Goal: Information Seeking & Learning: Learn about a topic

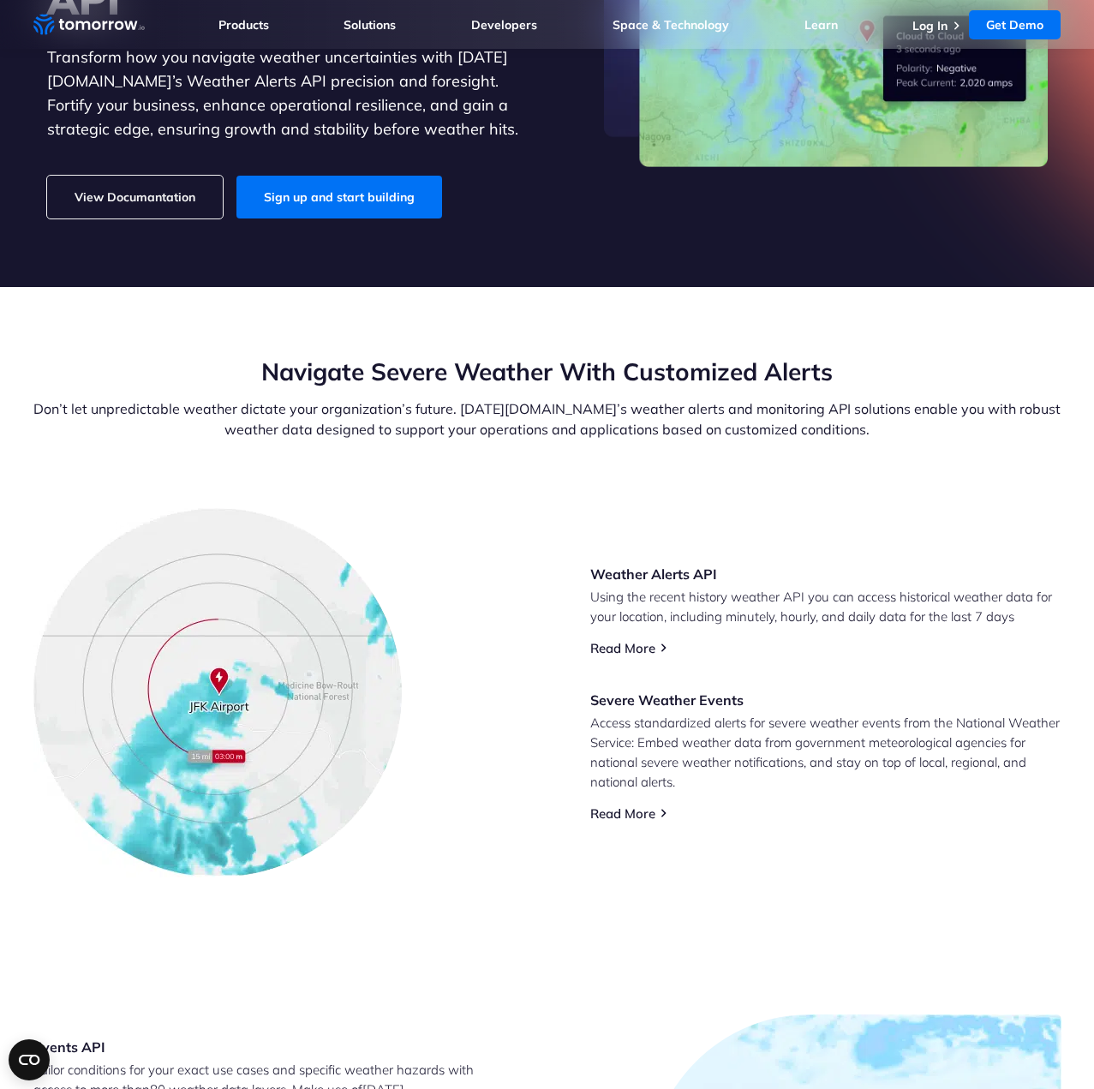
scroll to position [333, 0]
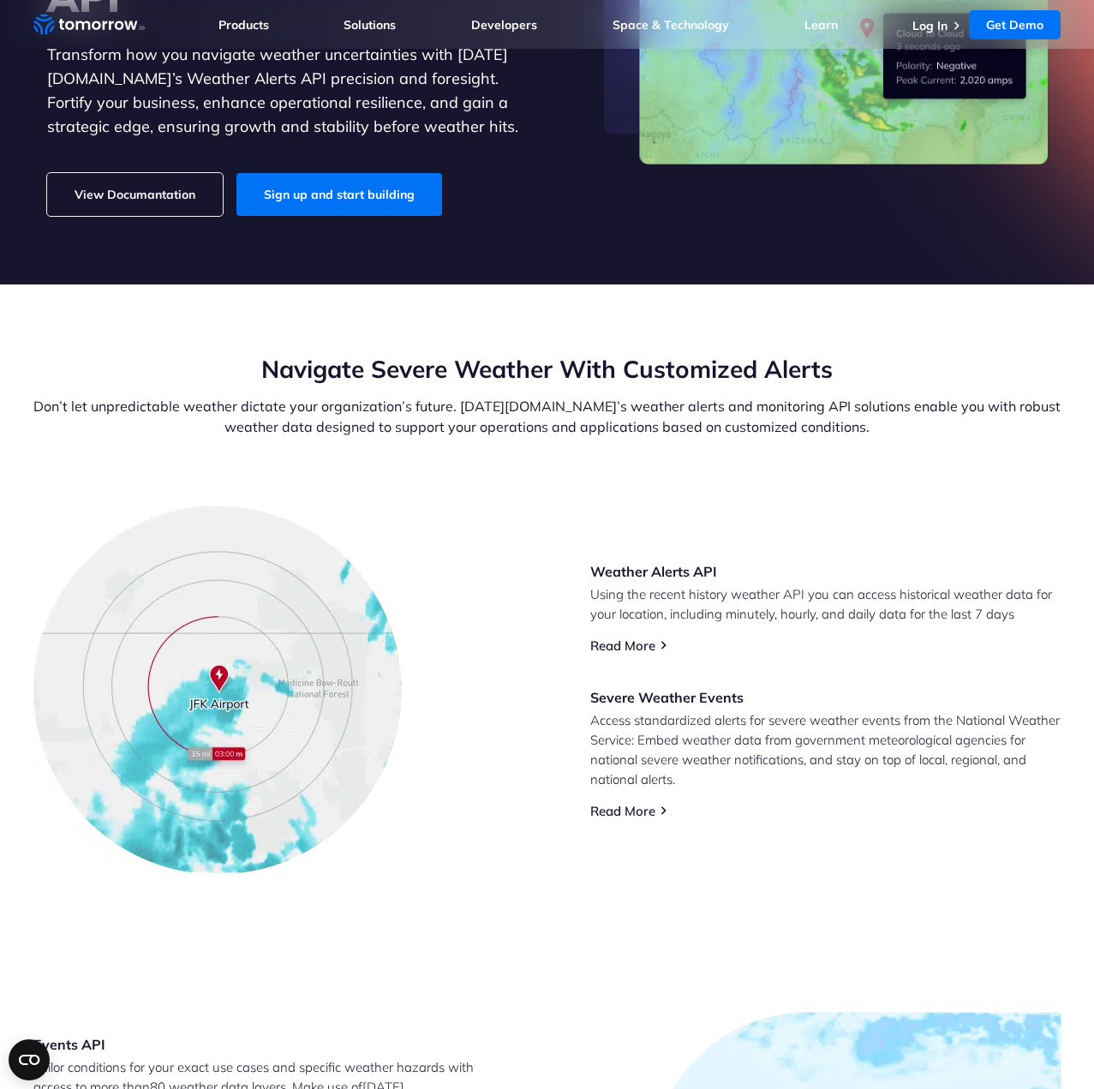
click at [419, 725] on img at bounding box center [346, 793] width 266 height 176
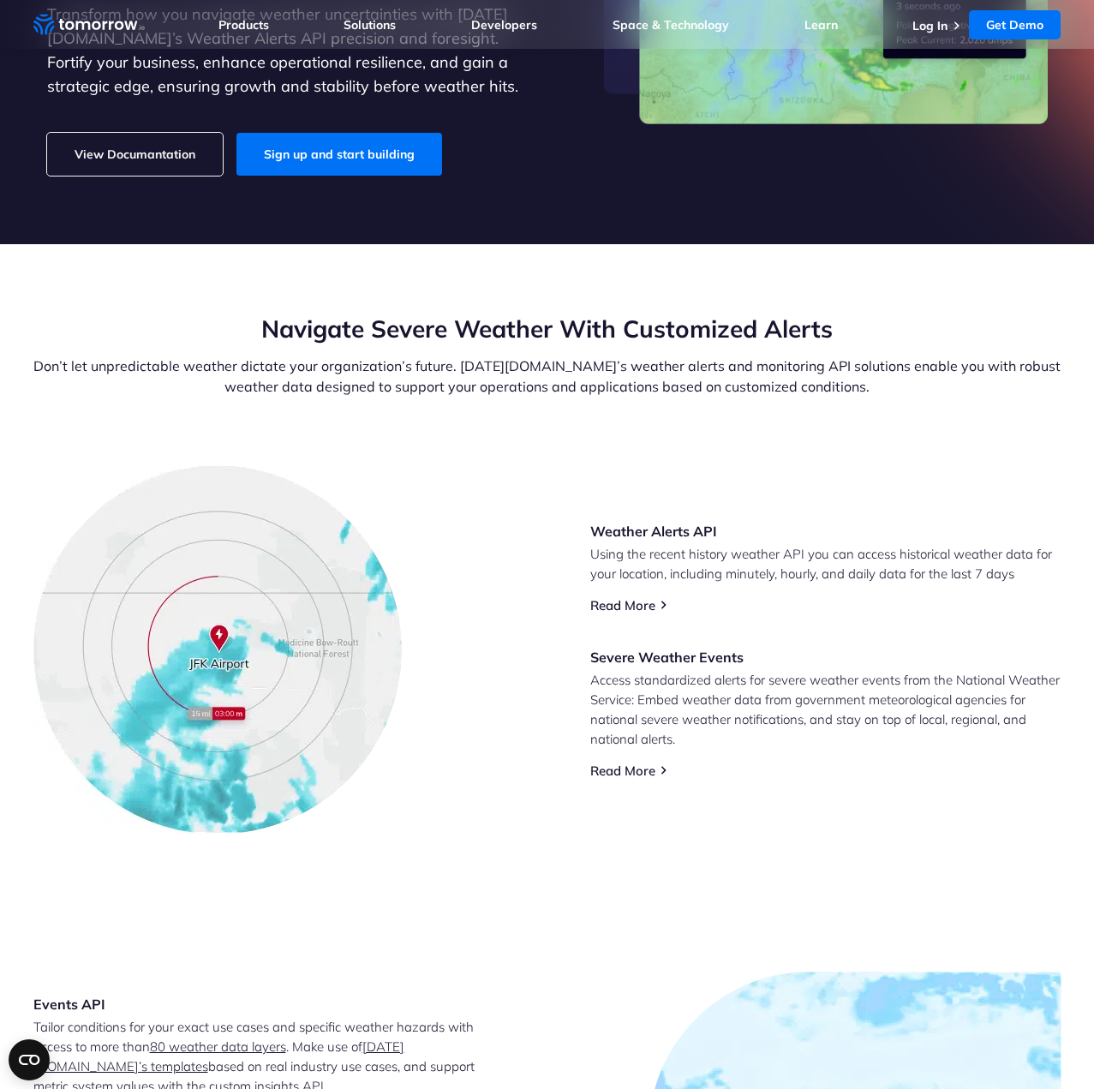
scroll to position [397, 0]
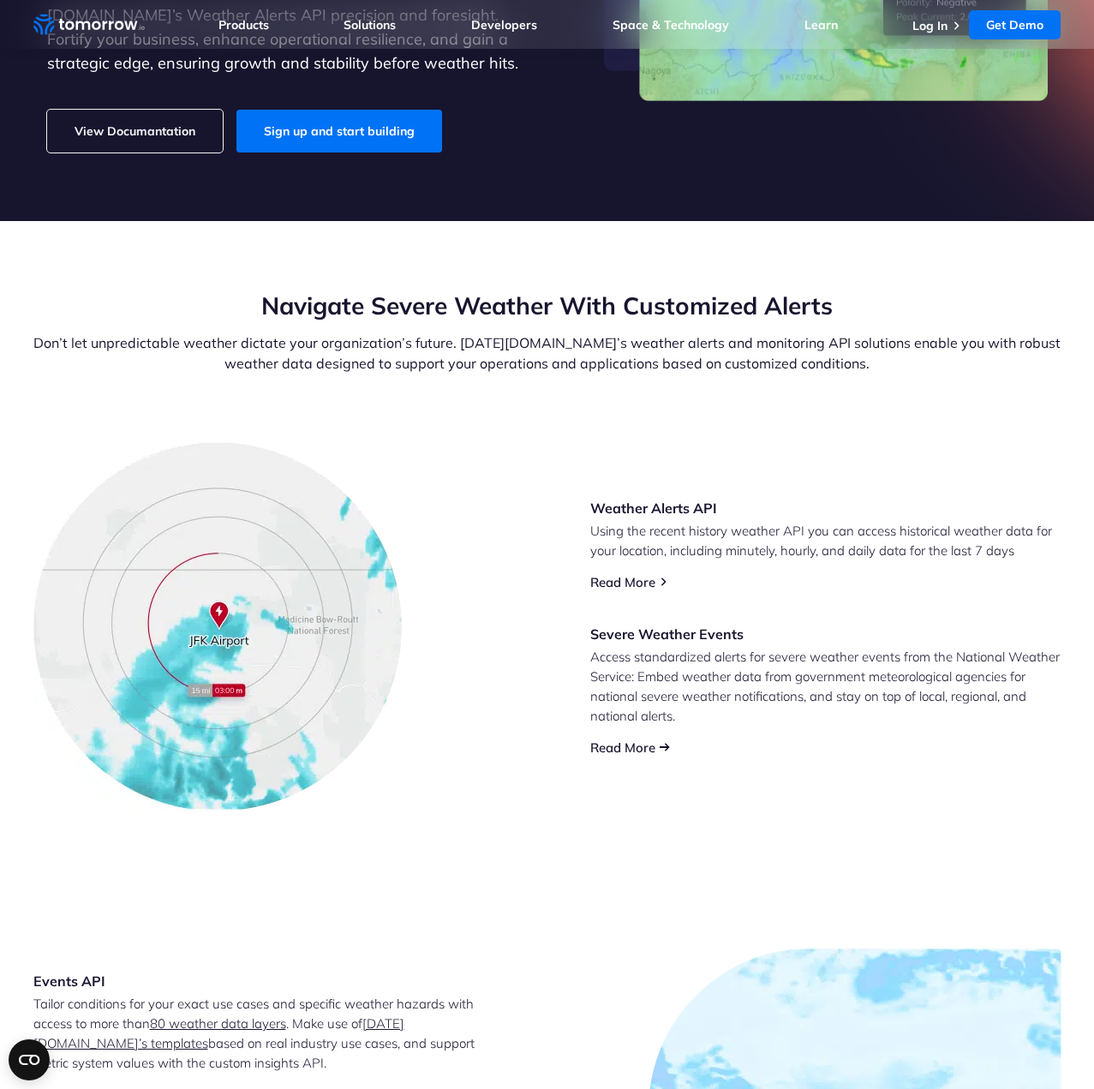
click at [636, 743] on link "Read More" at bounding box center [622, 747] width 65 height 16
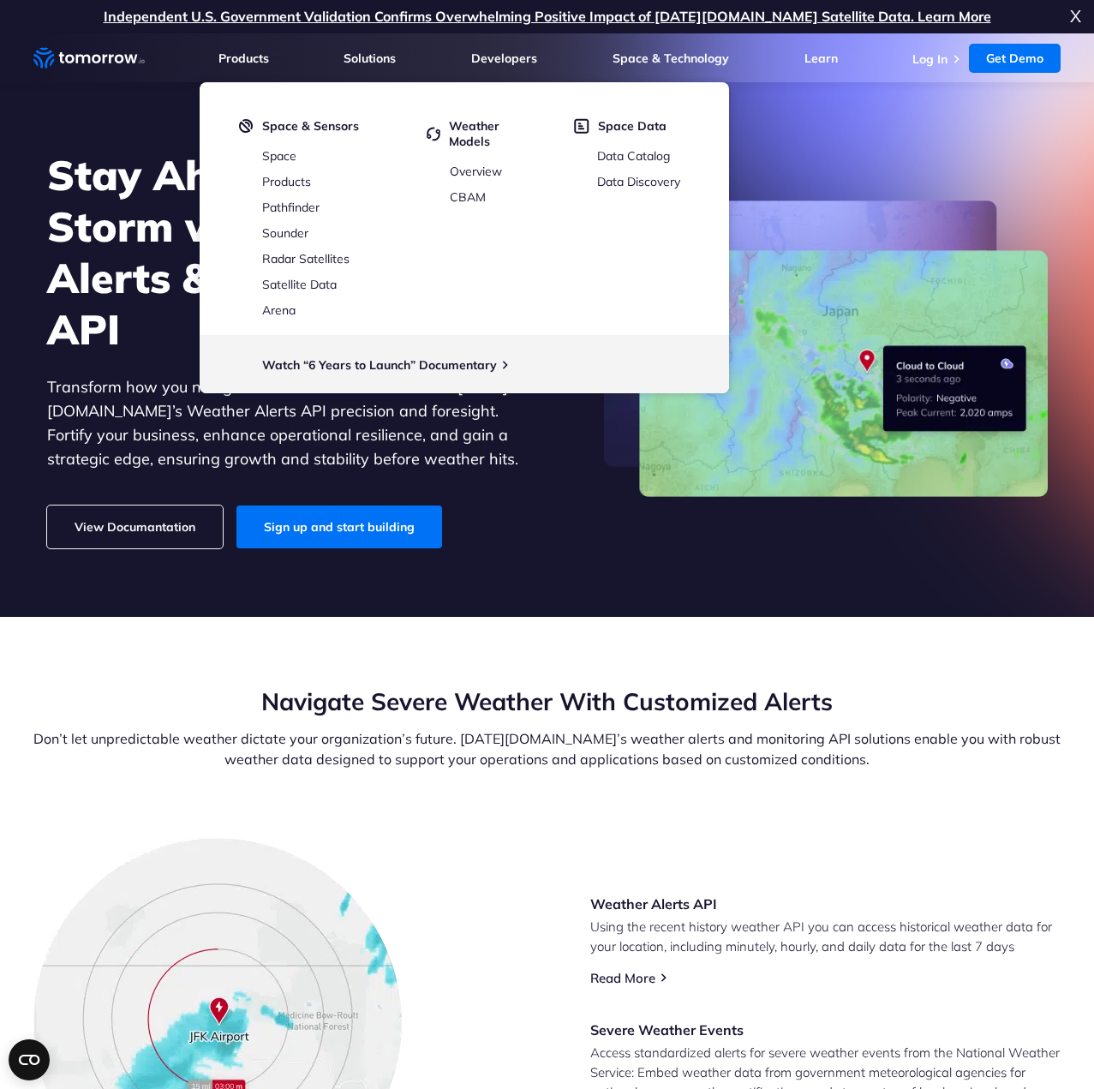
scroll to position [0, 0]
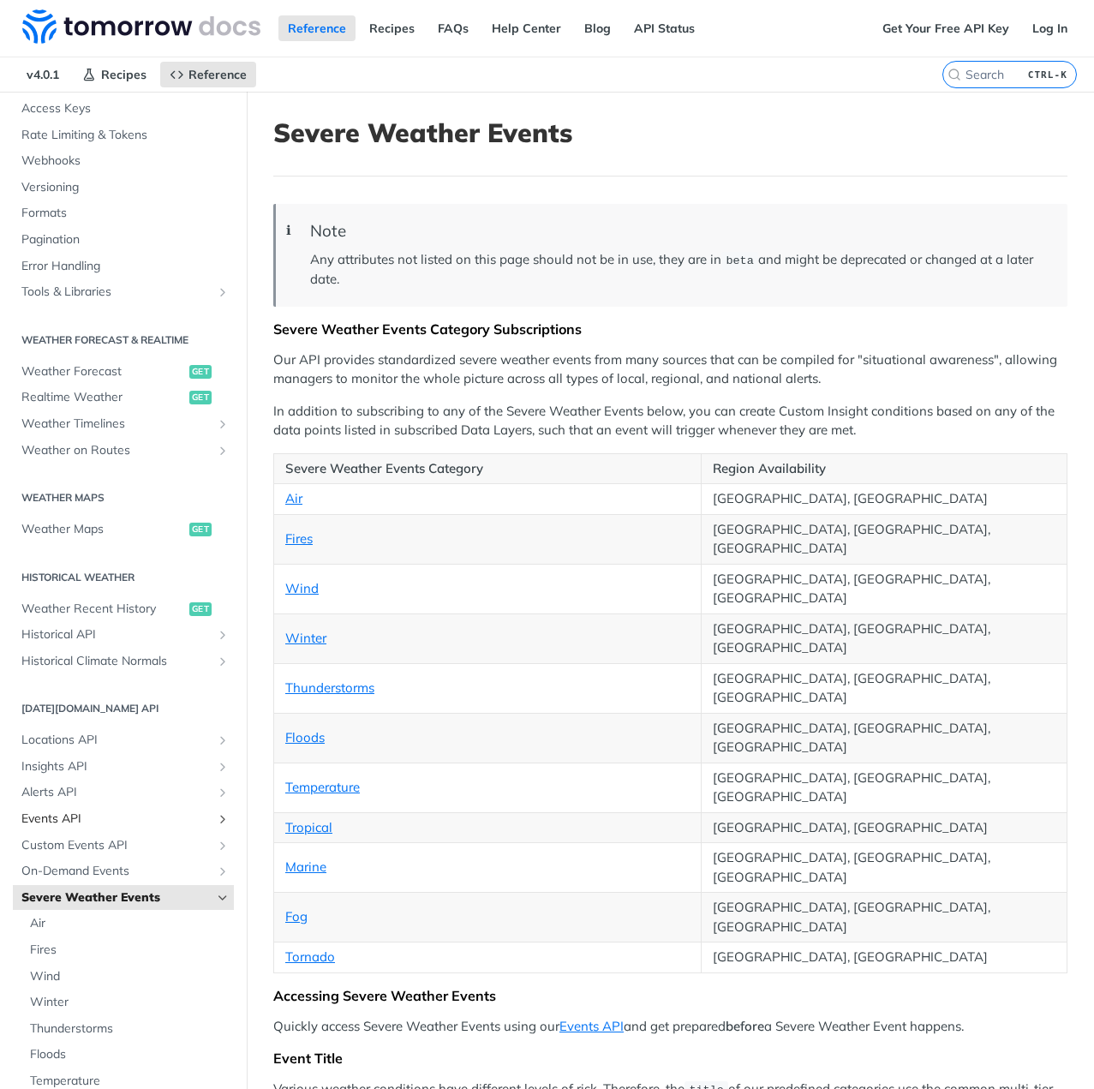
scroll to position [140, 0]
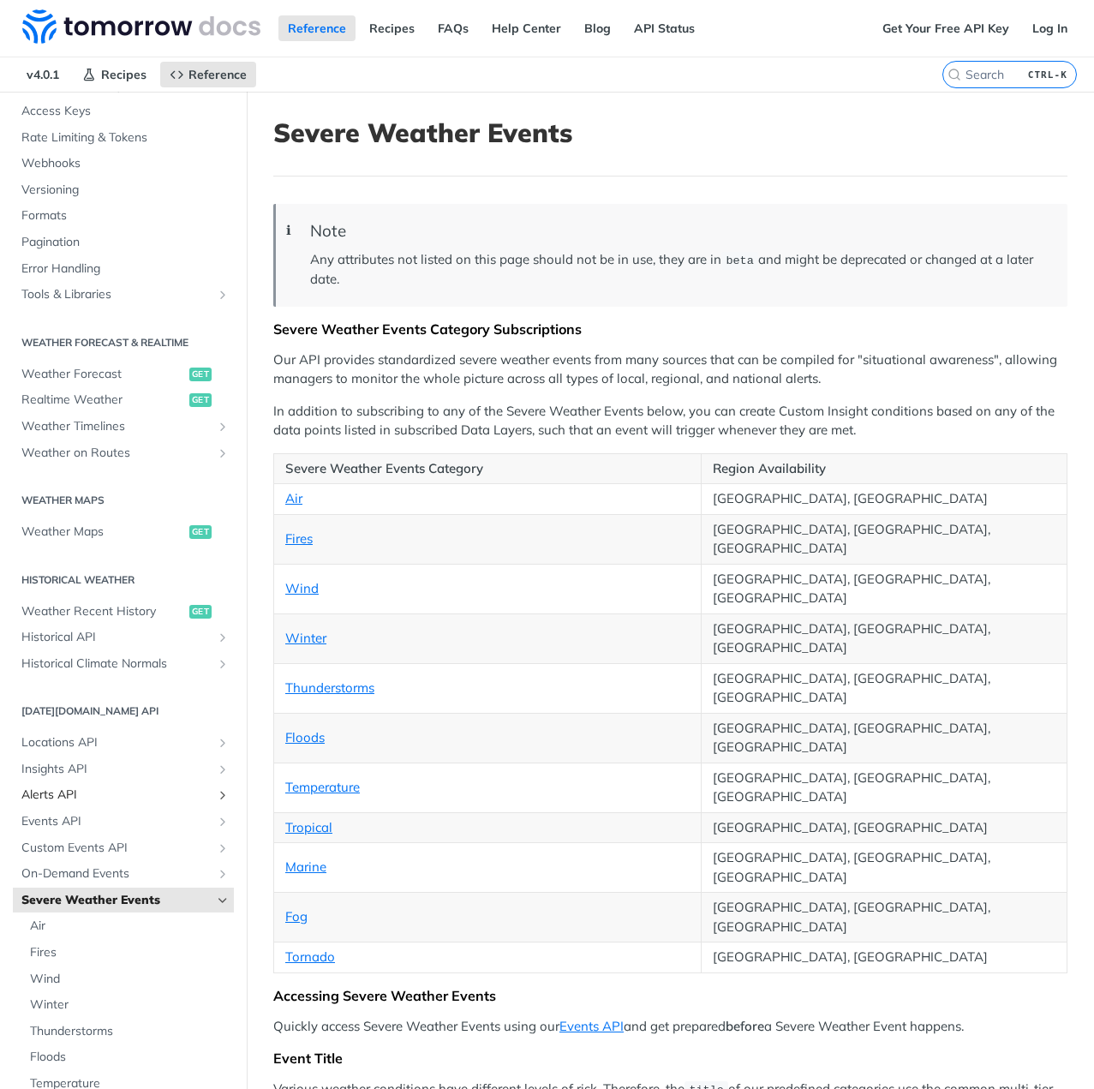
click at [80, 796] on span "Alerts API" at bounding box center [116, 794] width 190 height 17
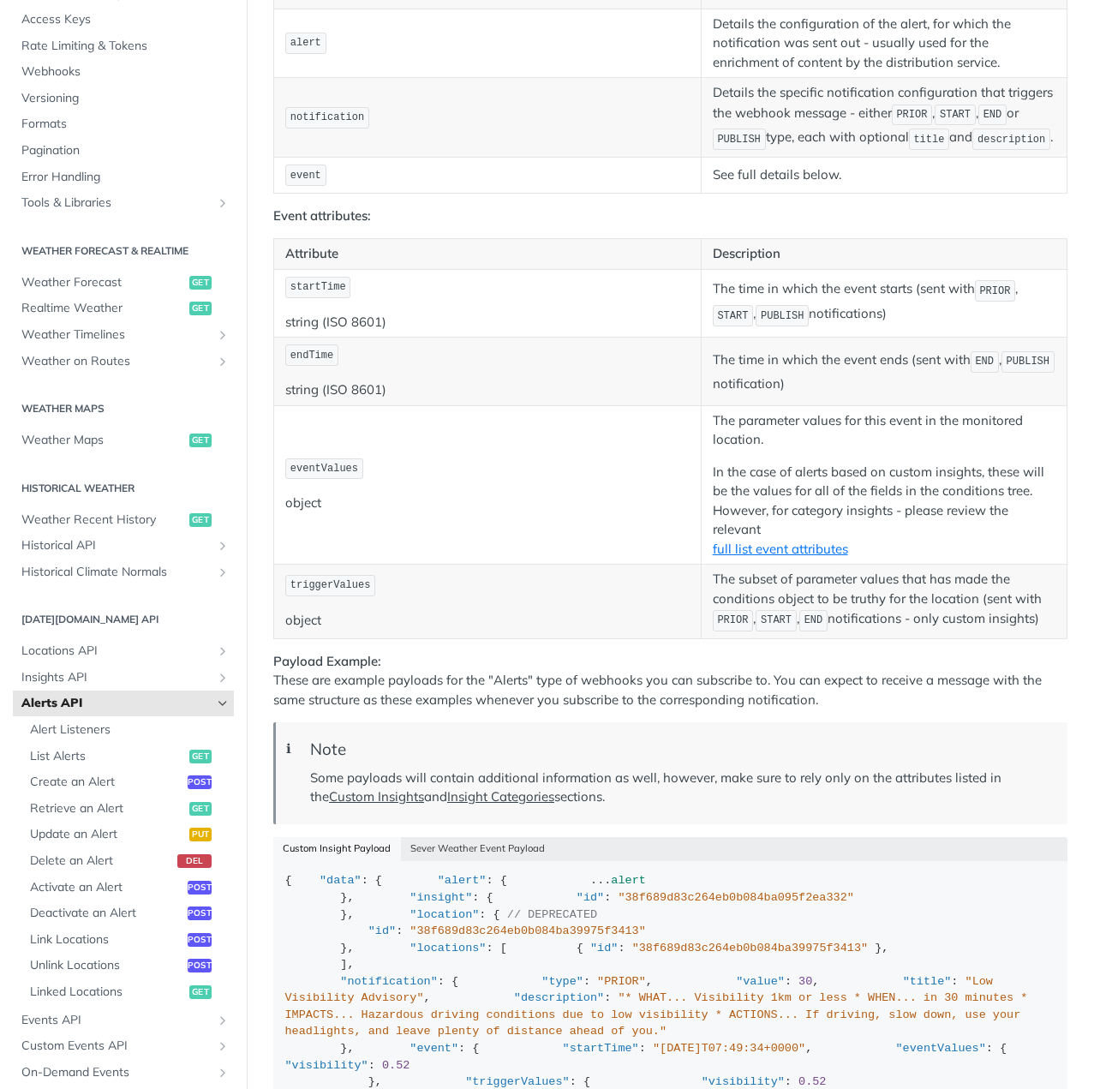
scroll to position [2479, 0]
